Goal: Task Accomplishment & Management: Manage account settings

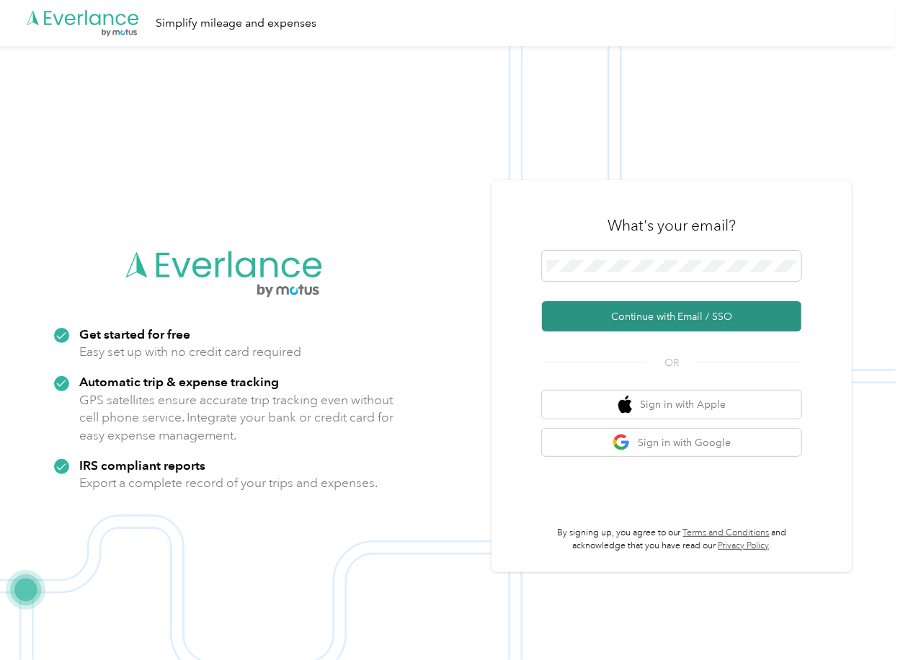
click at [580, 314] on button "Continue with Email / SSO" at bounding box center [672, 316] width 260 height 30
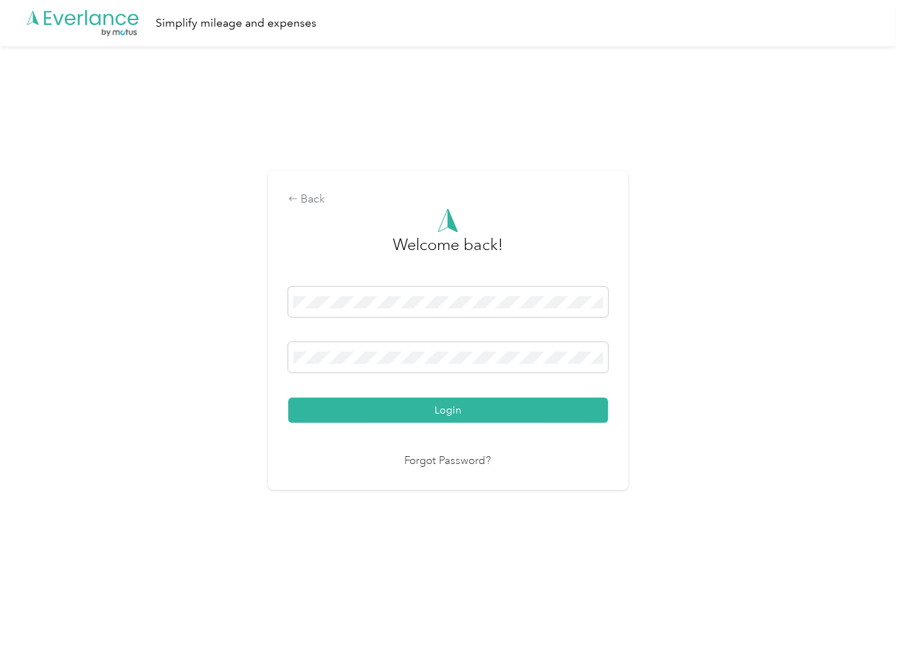
click at [354, 404] on button "Login" at bounding box center [448, 410] width 320 height 25
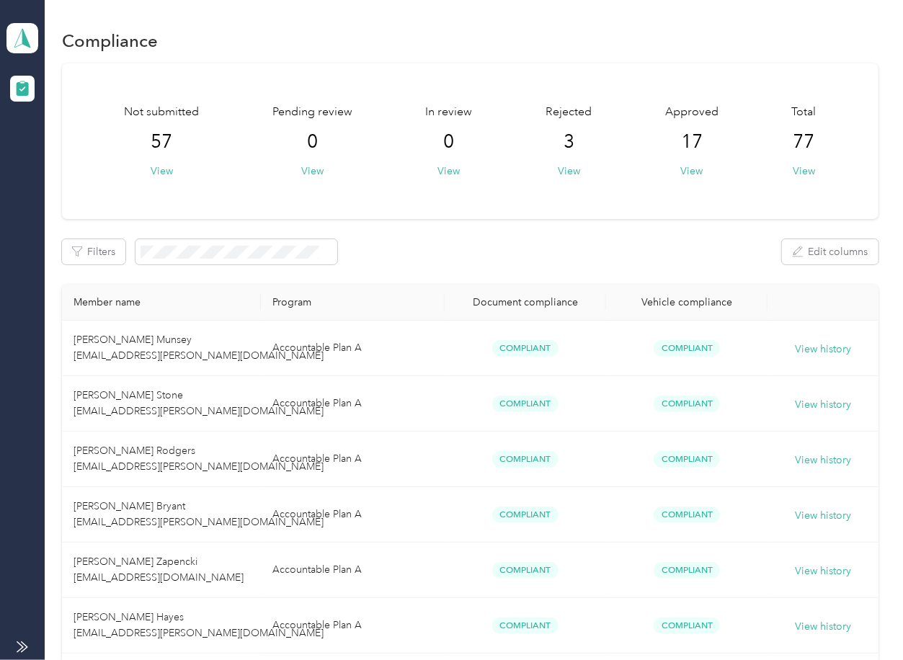
drag, startPoint x: 513, startPoint y: 195, endPoint x: 439, endPoint y: 186, distance: 74.8
click at [513, 195] on div "Not submitted 57 View Pending review 0 View In review 0 View Rejected 3 View Ap…" at bounding box center [470, 141] width 816 height 156
click at [22, 29] on icon at bounding box center [22, 38] width 16 height 19
click at [84, 156] on div "Log out" at bounding box center [158, 150] width 283 height 25
